Goal: Task Accomplishment & Management: Manage account settings

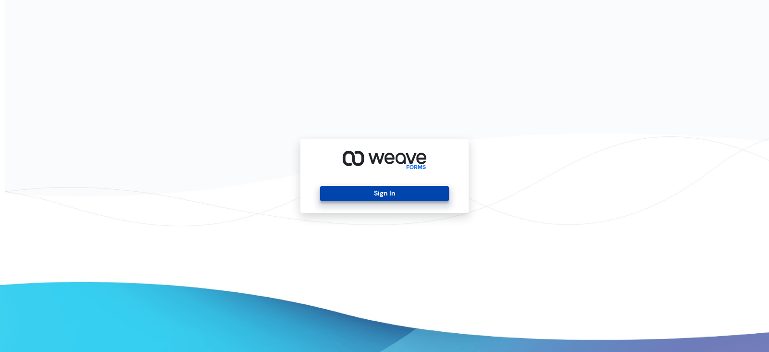
click at [372, 190] on button "Sign In" at bounding box center [384, 193] width 128 height 15
